Goal: Task Accomplishment & Management: Use online tool/utility

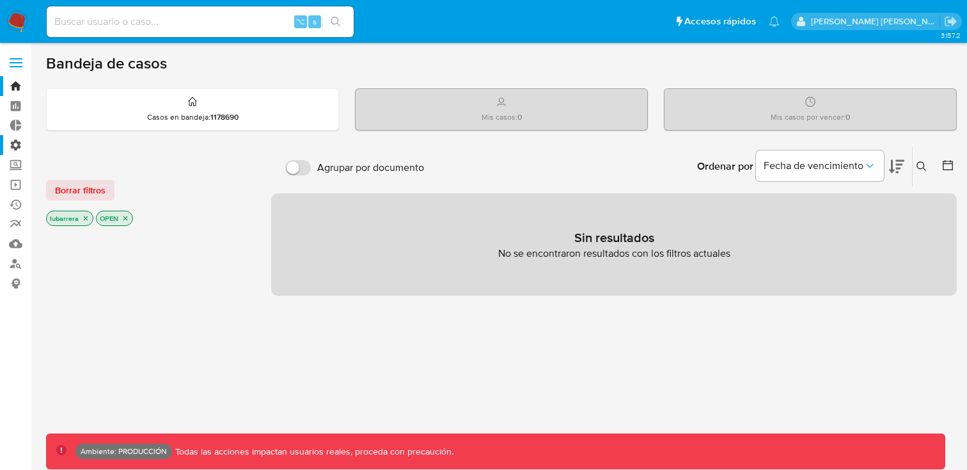
click at [14, 148] on label "Administración" at bounding box center [76, 145] width 152 height 20
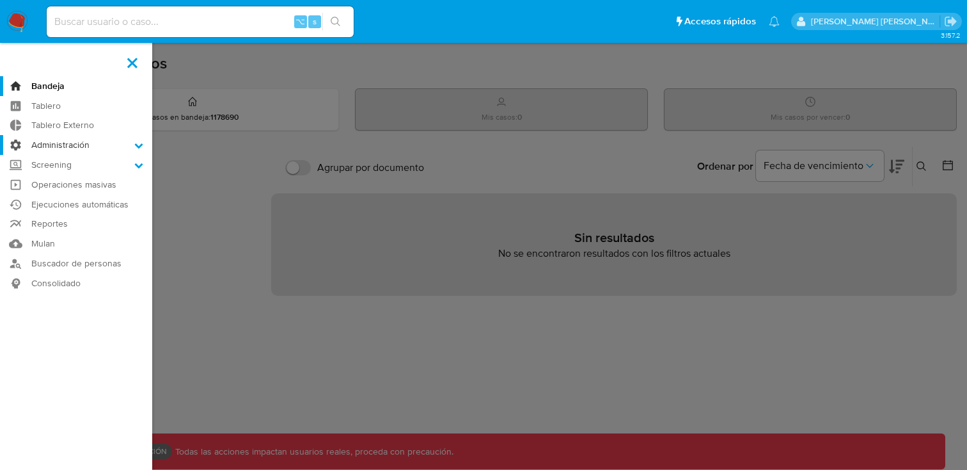
click at [0, 0] on input "Administración" at bounding box center [0, 0] width 0 height 0
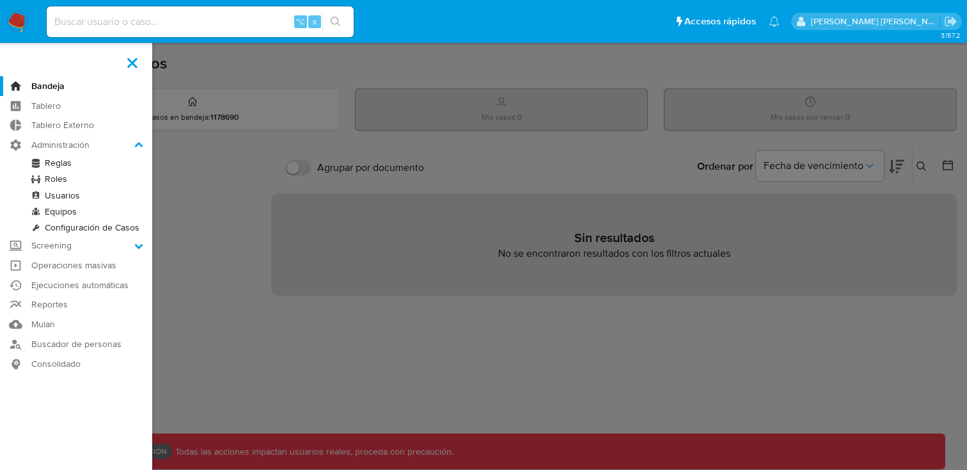
click at [59, 163] on link "Reglas" at bounding box center [76, 163] width 152 height 16
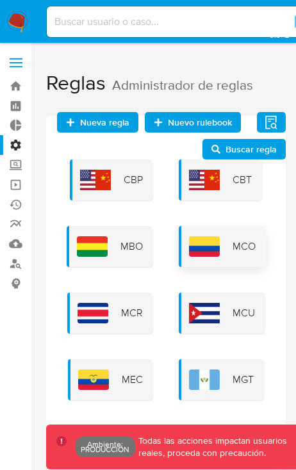
click at [210, 258] on div "MCO" at bounding box center [222, 246] width 87 height 41
